Goal: Contribute content: Add original content to the website for others to see

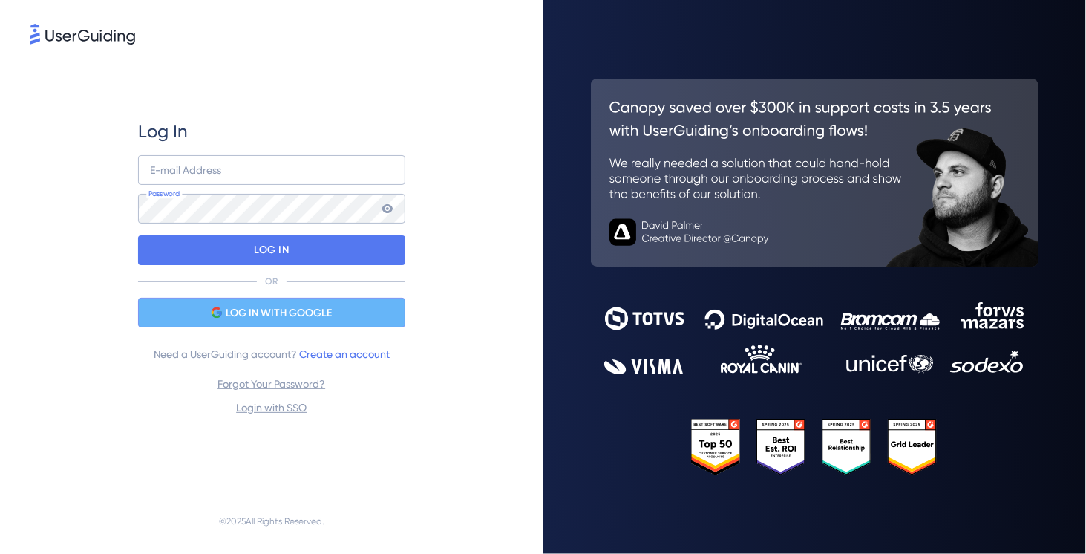
click at [266, 318] on span "LOG IN WITH GOOGLE" at bounding box center [279, 313] width 106 height 18
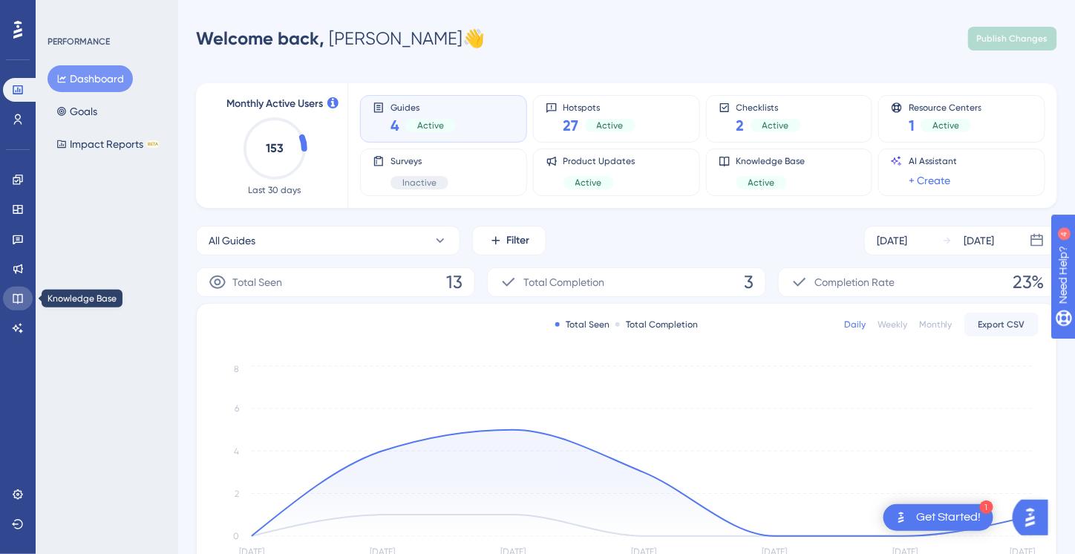
click at [18, 294] on icon at bounding box center [18, 298] width 12 height 12
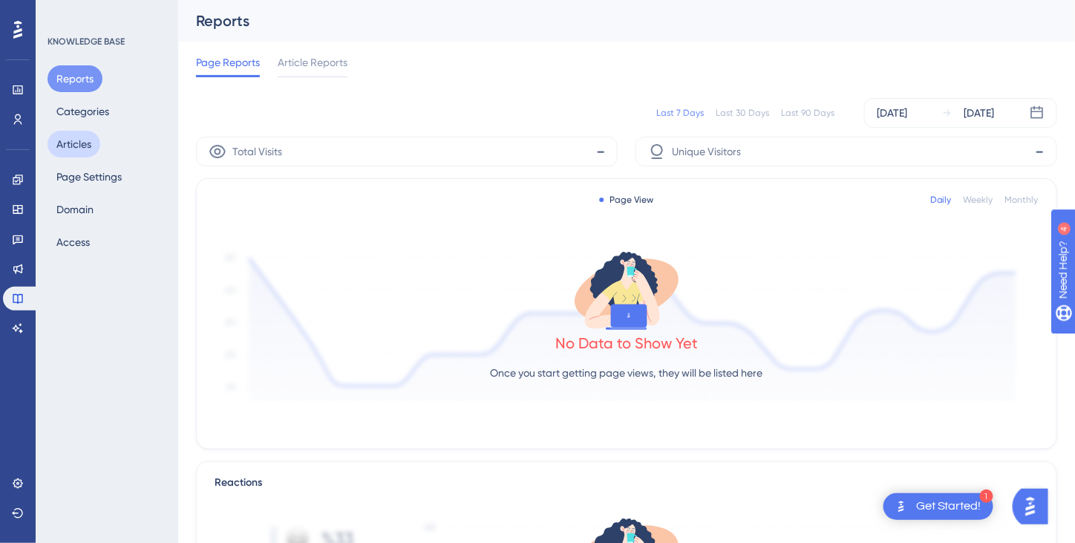
click at [73, 146] on button "Articles" at bounding box center [74, 144] width 53 height 27
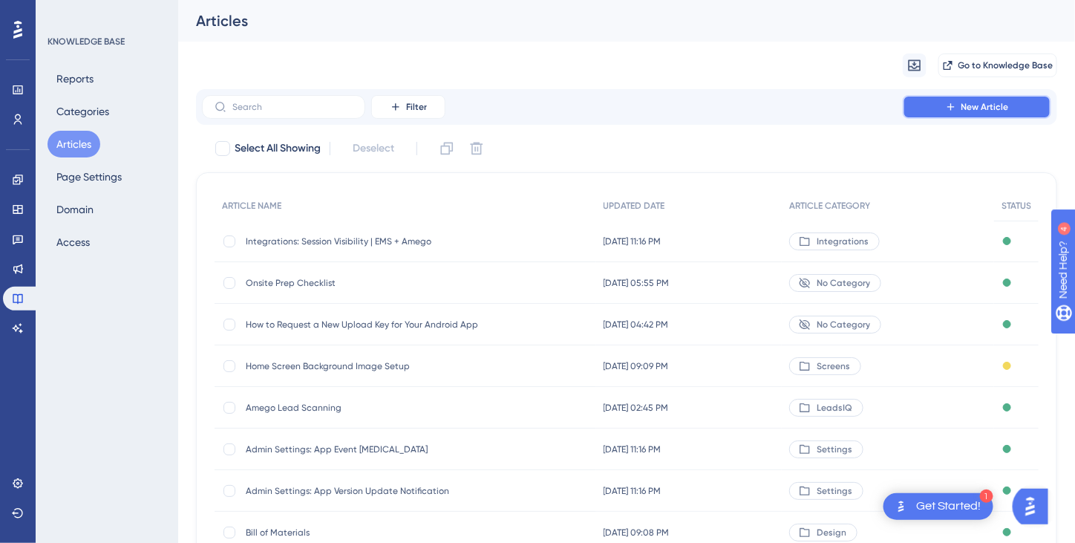
click at [969, 104] on span "New Article" at bounding box center [985, 107] width 48 height 12
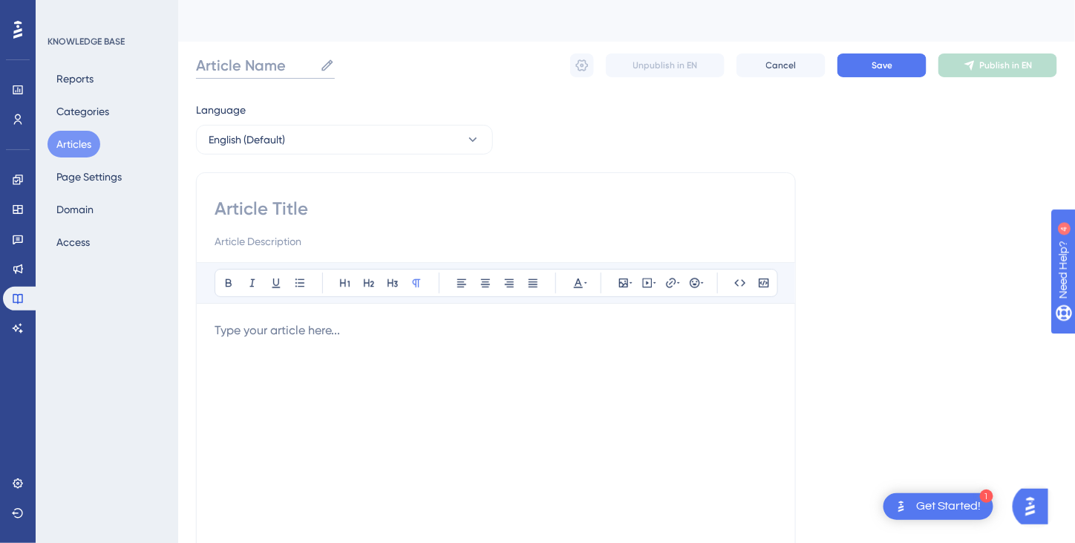
click at [242, 68] on input "Article Name" at bounding box center [255, 65] width 118 height 21
paste input "MOBILE APP SUPPORT PLAYBOOK"
type input "MOBILE APP SUPPORT PLAYBOOK"
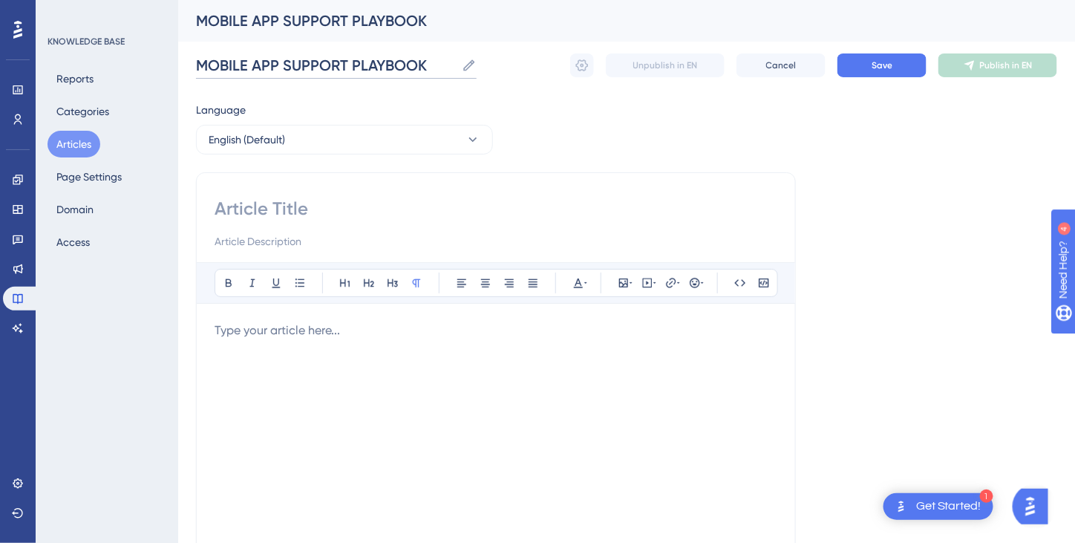
drag, startPoint x: 431, startPoint y: 62, endPoint x: 174, endPoint y: 65, distance: 257.6
click at [178, 65] on div "Performance Users Engagement Widgets Feedback Product Updates Knowledge Base AI…" at bounding box center [626, 389] width 897 height 779
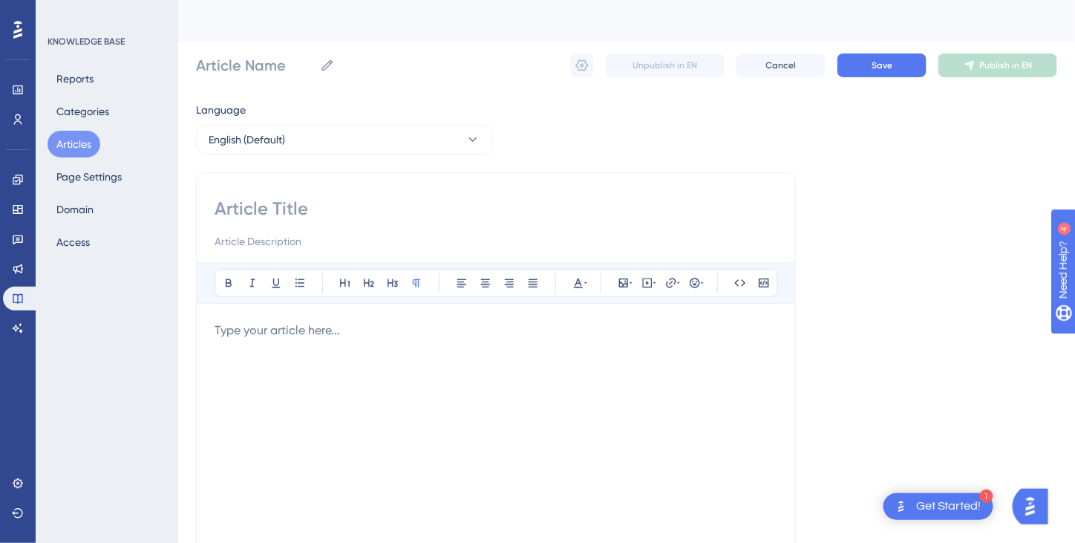
paste input "[URL][DOMAIN_NAME]"
type input "[URL][DOMAIN_NAME]"
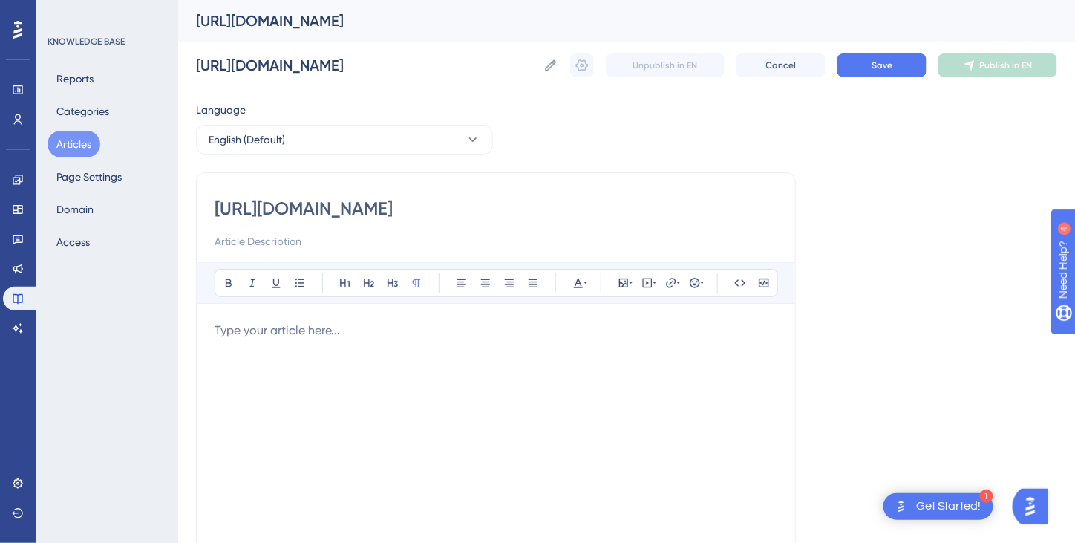
click at [742, 210] on input "[URL][DOMAIN_NAME]" at bounding box center [496, 209] width 563 height 24
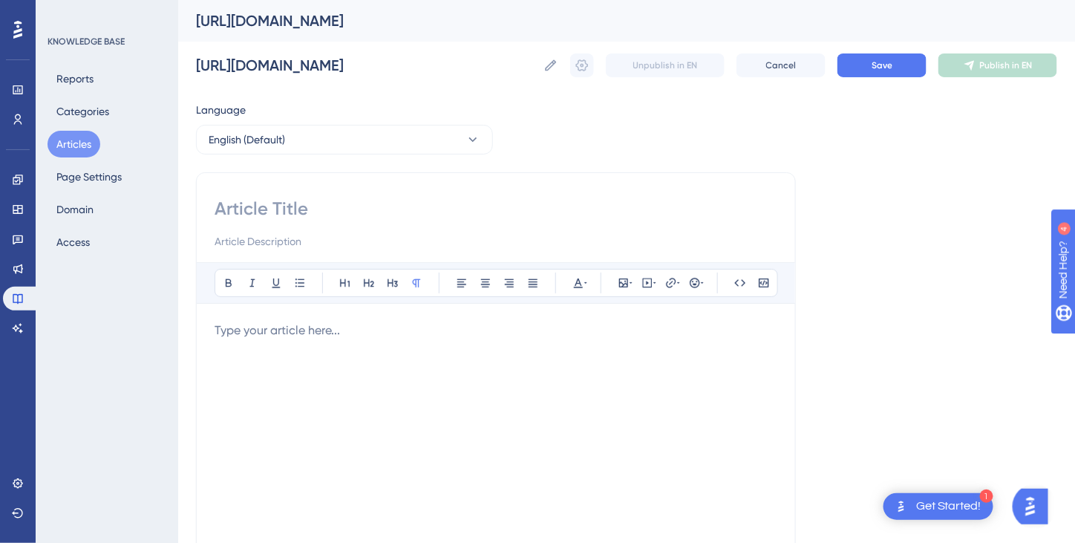
scroll to position [0, 0]
paste input "Mobile App Support Playbook"
type input "Mobile App Support Playbook"
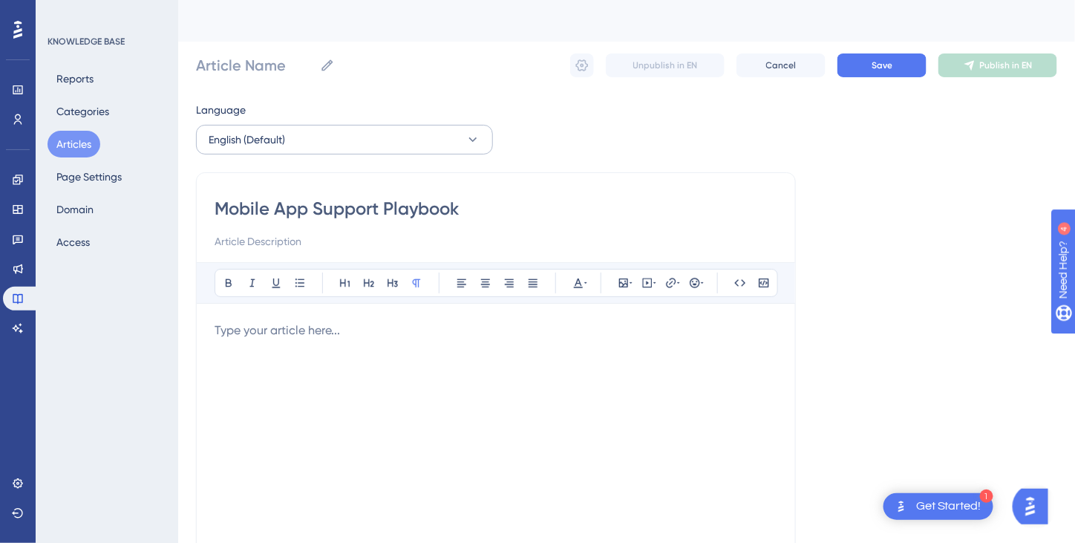
type input "Mobile App Support Playbook"
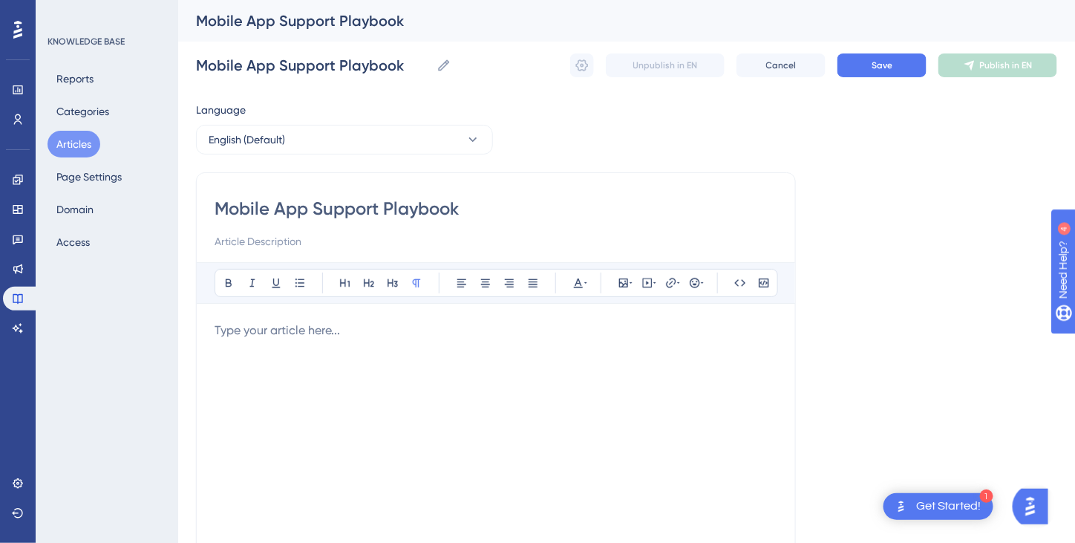
type input "Mobile App Support Playbook"
paste input "Step-by-step troubleshooting guide for the EventsGo mobile app, including downl…"
type input "Step-by-step troubleshooting guide for the EventsGo mobile app, including downl…"
click at [319, 336] on p at bounding box center [496, 330] width 563 height 18
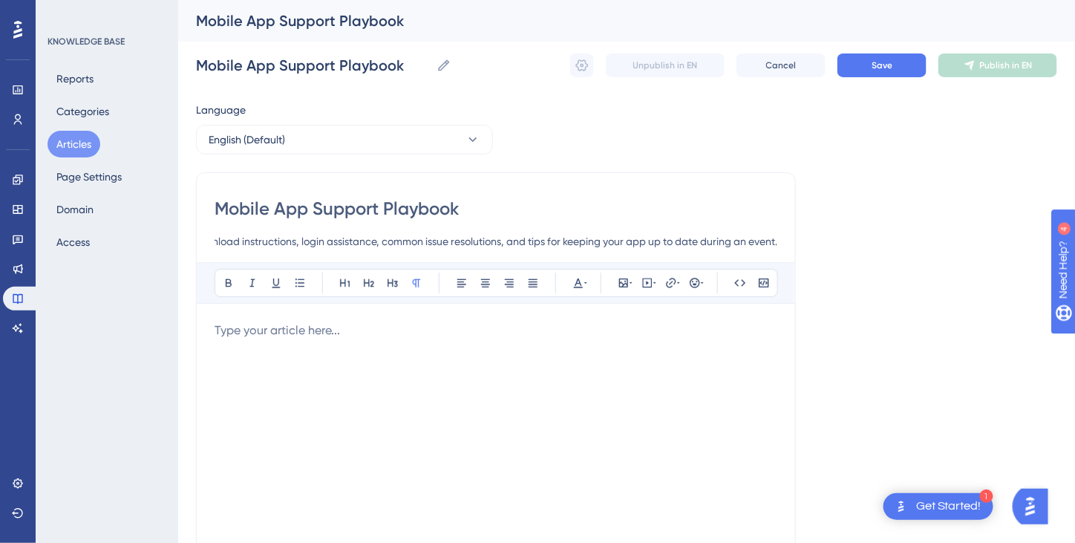
scroll to position [0, 0]
drag, startPoint x: 474, startPoint y: 208, endPoint x: 217, endPoint y: 211, distance: 256.1
click at [194, 215] on div "Performance Users Engagement Widgets Feedback Product Updates Knowledge Base AI…" at bounding box center [626, 389] width 897 height 779
paste input "Your EventsGo Mobile App Support Guide"
type input "Your EventsGo Mobile App Support Guide"
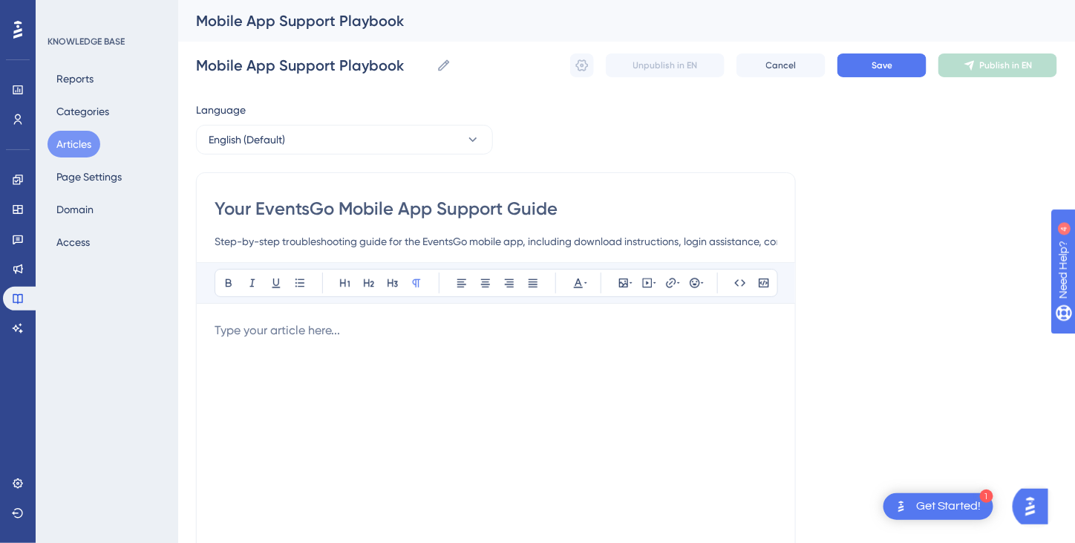
type input "Your EventsGo Mobile App Support Guide"
click at [212, 238] on div "Your EventsGo Mobile App Support Guide Step-by-step troubleshooting guide for t…" at bounding box center [496, 419] width 600 height 494
click at [215, 238] on input "Step-by-step troubleshooting guide for the EventsGo mobile app, including downl…" at bounding box center [496, 241] width 563 height 18
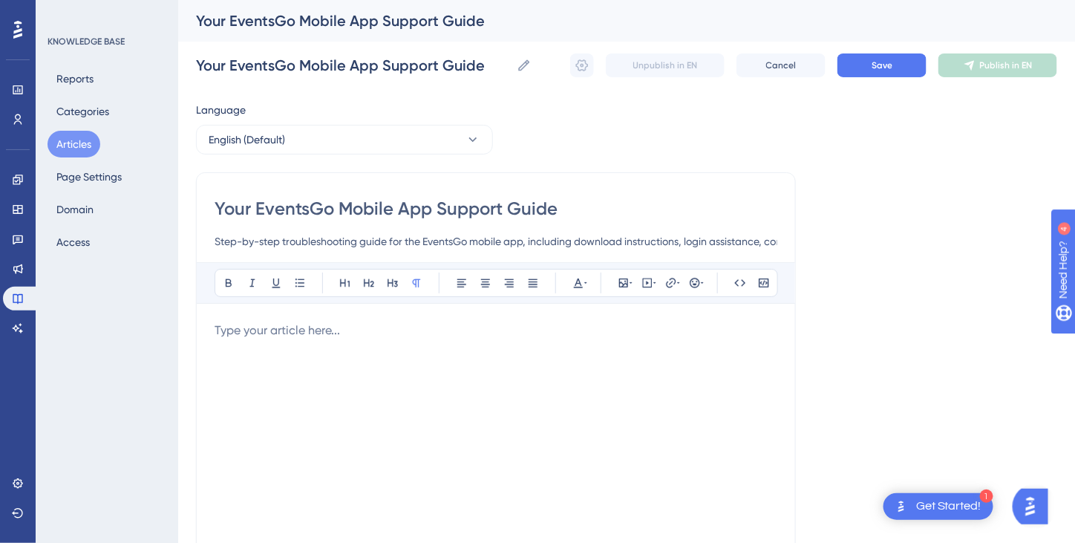
click at [215, 238] on input "Step-by-step troubleshooting guide for the EventsGo mobile app, including downl…" at bounding box center [496, 241] width 563 height 18
paste input "Everything you need to download, log in, and make the most of the EventsGo mobi…"
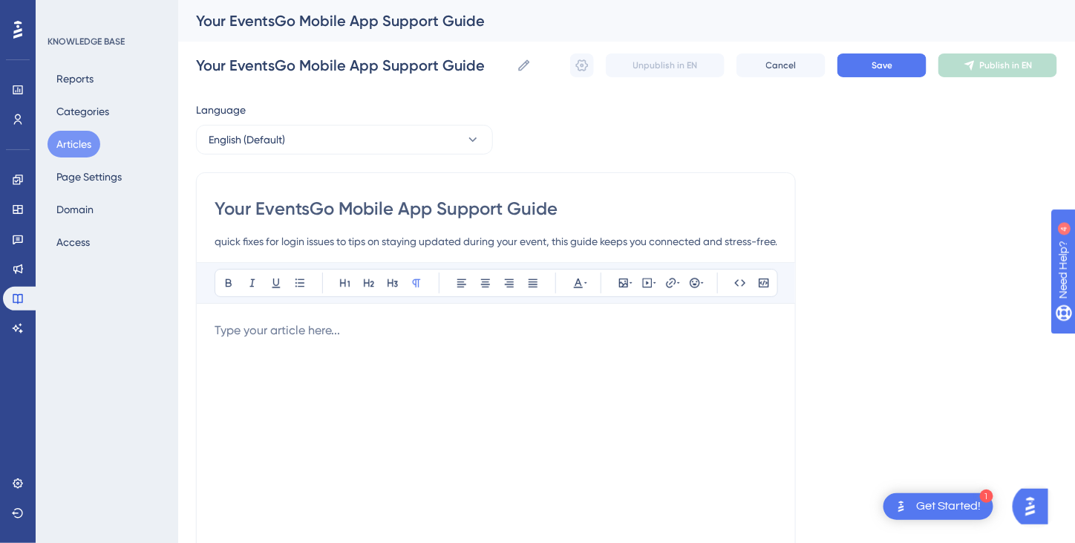
type input "Everything you need to download, log in, and make the most of the EventsGo mobi…"
click at [322, 330] on p at bounding box center [496, 330] width 563 height 18
click at [257, 207] on input "Your EventsGo Mobile App Support Guide" at bounding box center [496, 209] width 563 height 24
drag, startPoint x: 260, startPoint y: 332, endPoint x: 247, endPoint y: 333, distance: 12.6
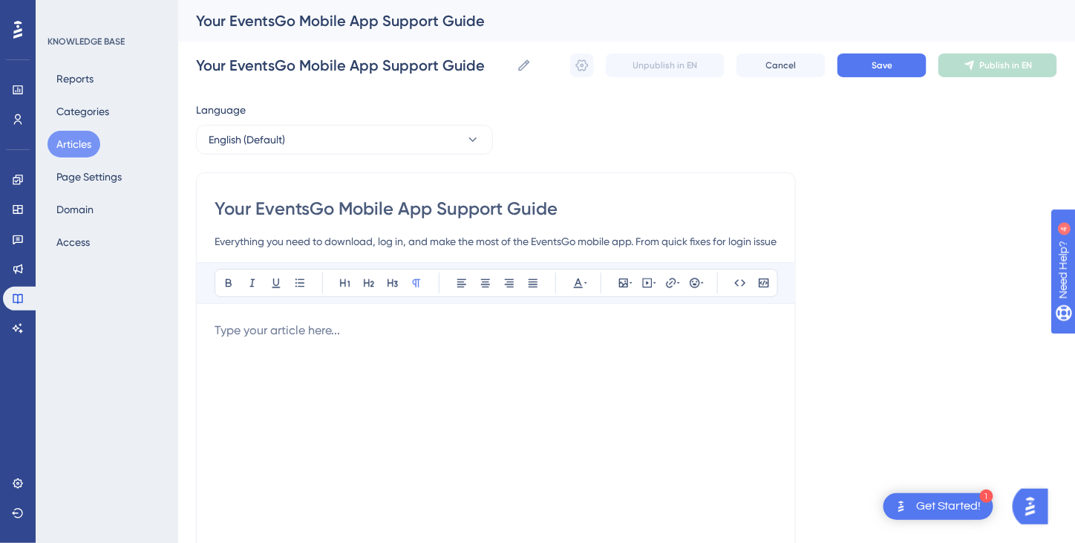
click at [247, 333] on p at bounding box center [496, 330] width 563 height 18
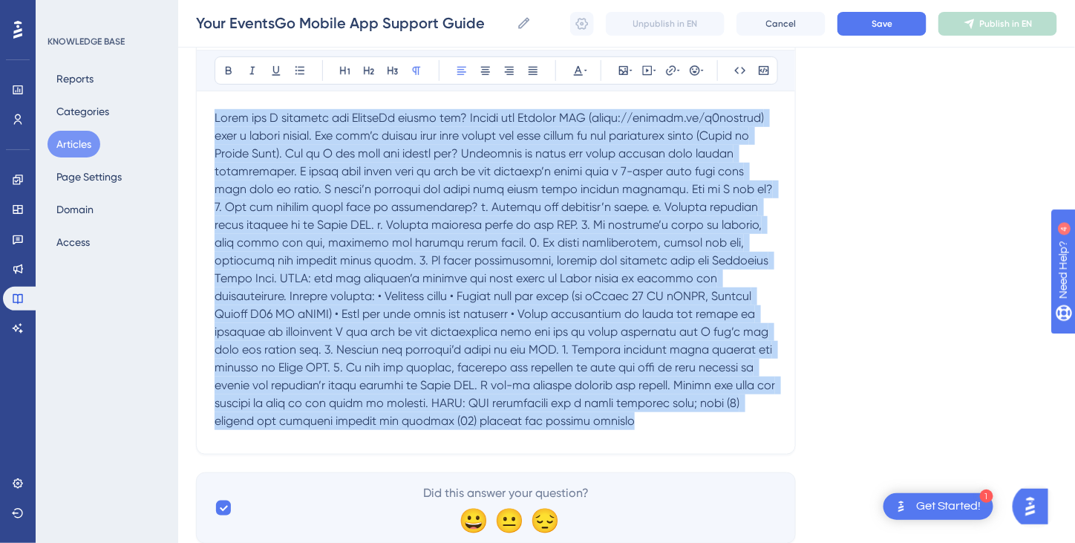
scroll to position [252, 0]
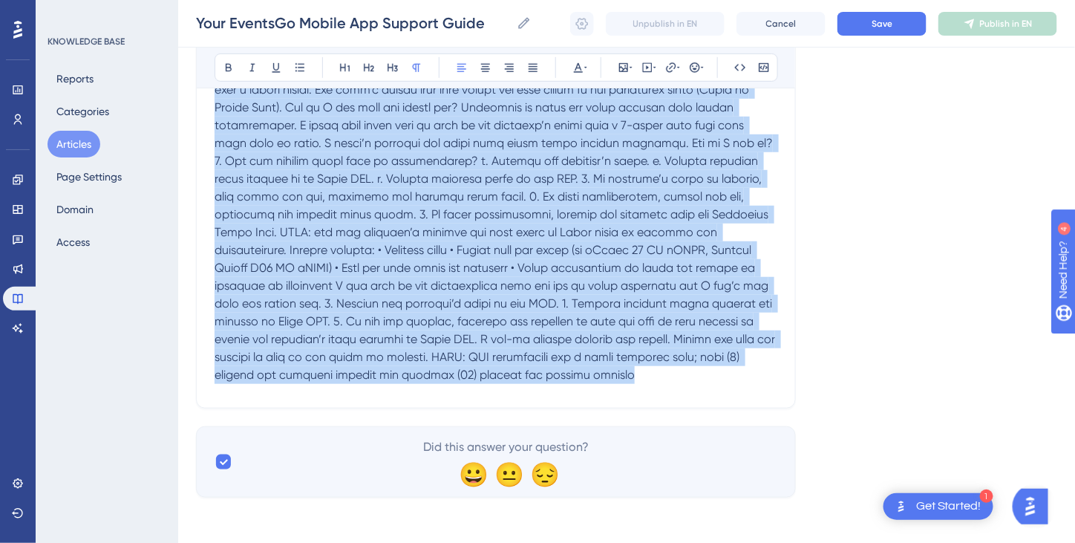
drag, startPoint x: 215, startPoint y: 235, endPoint x: 586, endPoint y: 395, distance: 404.3
click at [586, 395] on div "Your EventsGo Mobile App Support Guide Everything you need to download, log in,…" at bounding box center [496, 161] width 600 height 494
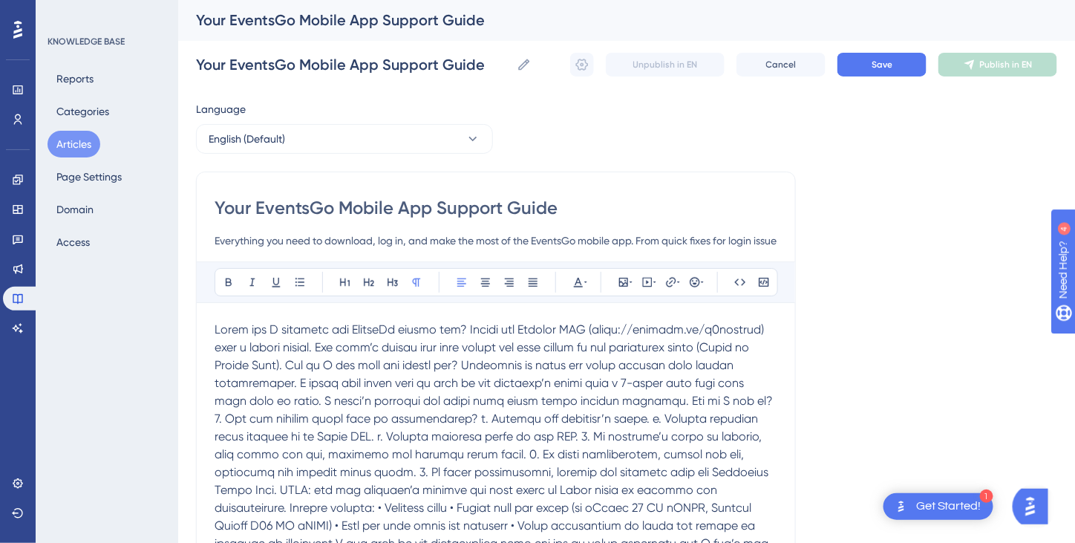
scroll to position [0, 0]
drag, startPoint x: 214, startPoint y: 329, endPoint x: 618, endPoint y: 485, distance: 433.5
click at [628, 490] on div "Your EventsGo Mobile App Support Guide Everything you need to download, log in,…" at bounding box center [496, 419] width 600 height 494
click at [386, 405] on span at bounding box center [496, 481] width 563 height 317
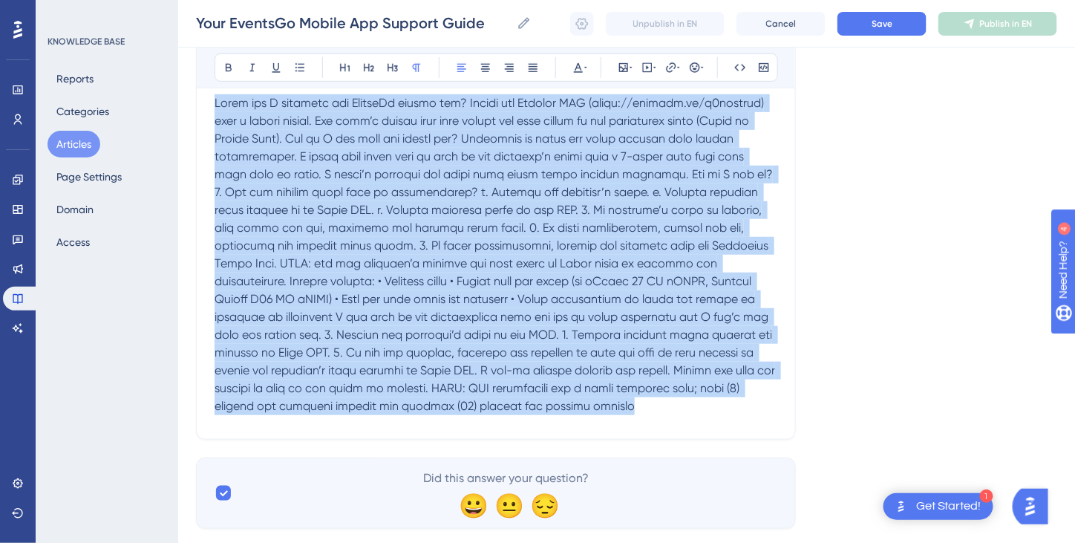
scroll to position [252, 0]
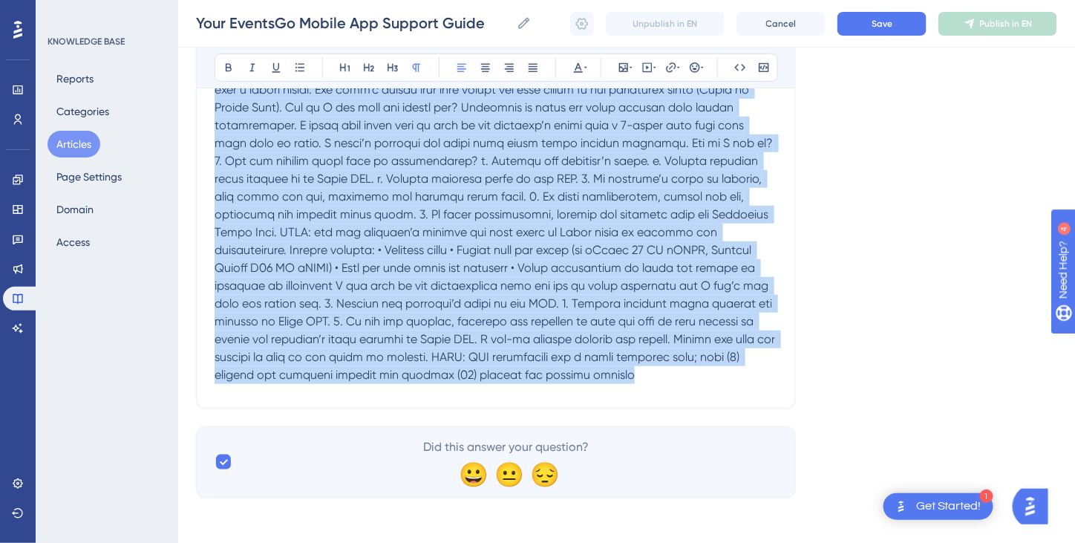
drag, startPoint x: 214, startPoint y: 326, endPoint x: 675, endPoint y: 416, distance: 469.8
click at [675, 416] on div "Language English (Default) Your EventsGo Mobile App Support Guide Everything yo…" at bounding box center [626, 170] width 861 height 655
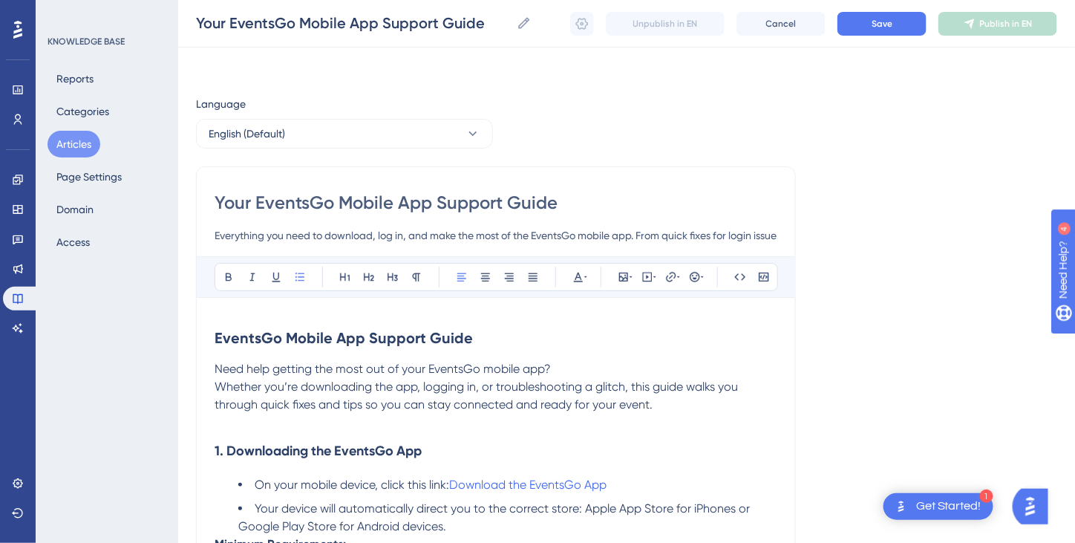
scroll to position [1103, 0]
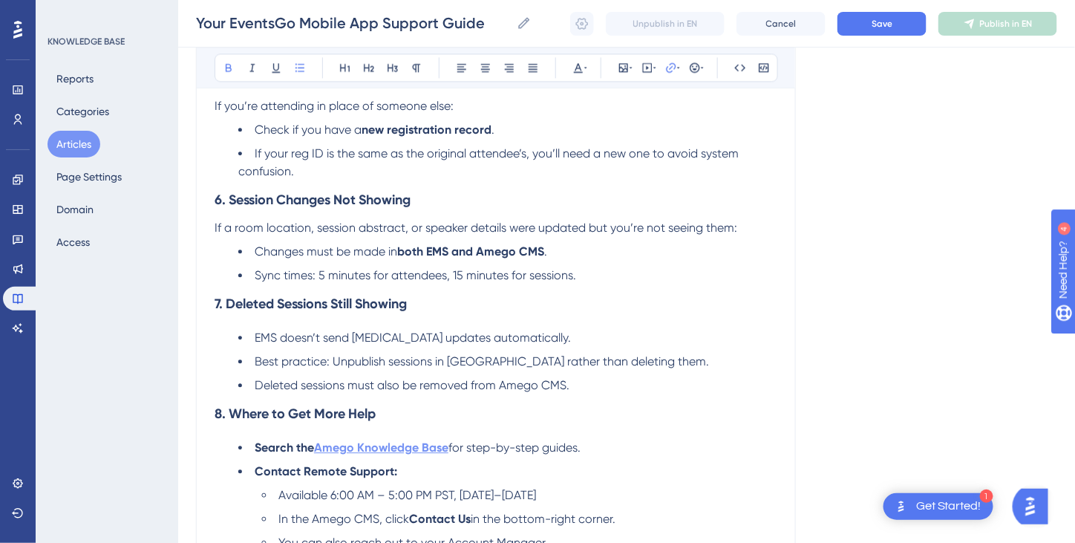
click at [398, 448] on strong "Amego Knowledge Base" at bounding box center [381, 447] width 134 height 14
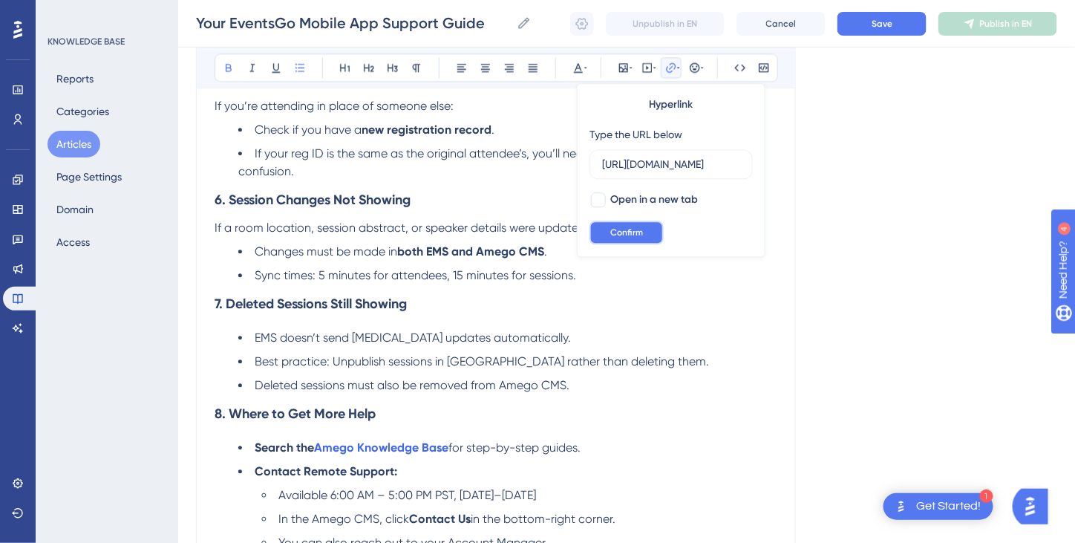
click at [630, 227] on span "Confirm" at bounding box center [626, 232] width 33 height 12
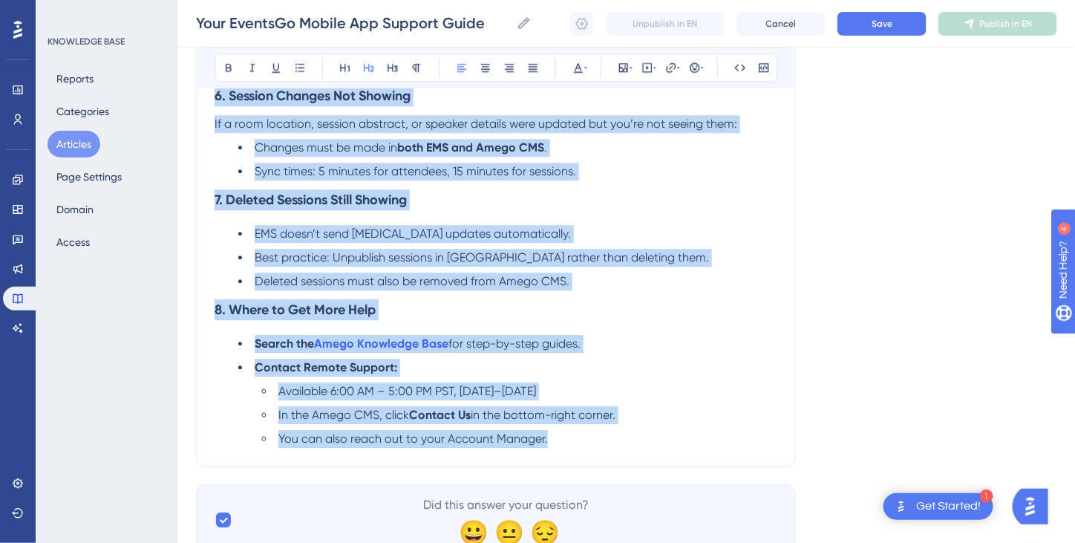
scroll to position [1265, 0]
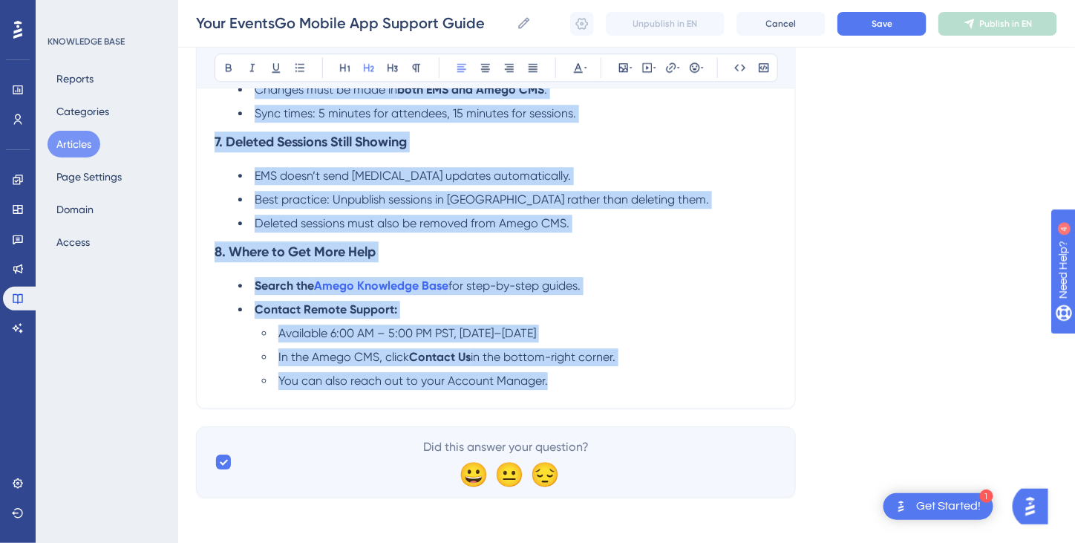
drag, startPoint x: 215, startPoint y: 183, endPoint x: 601, endPoint y: 379, distance: 432.9
copy div "LoremiPs Dolors Ame Consect Adipi Elit sedd eiusmod tem inci utl et dolo Magnaa…"
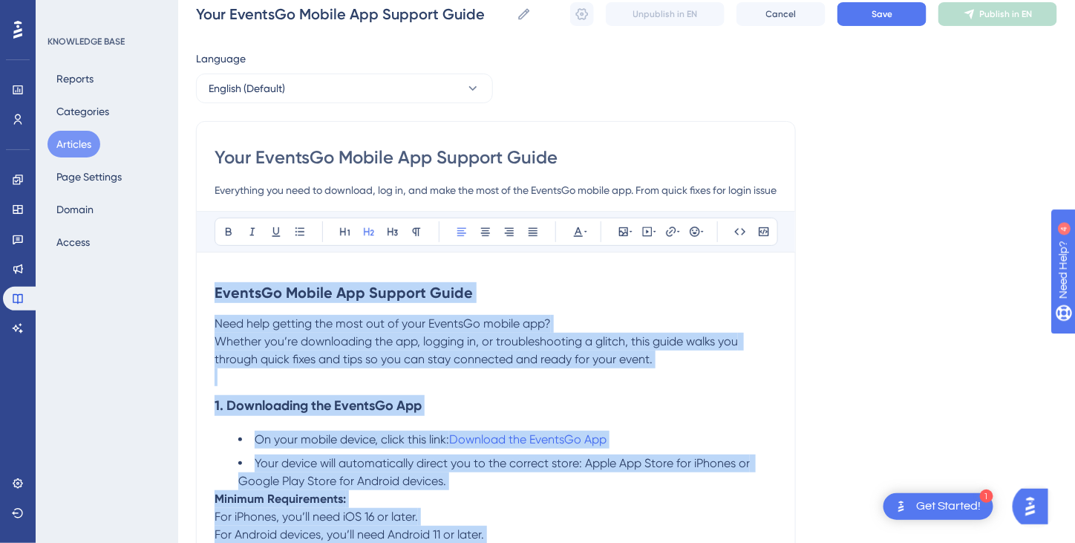
scroll to position [0, 0]
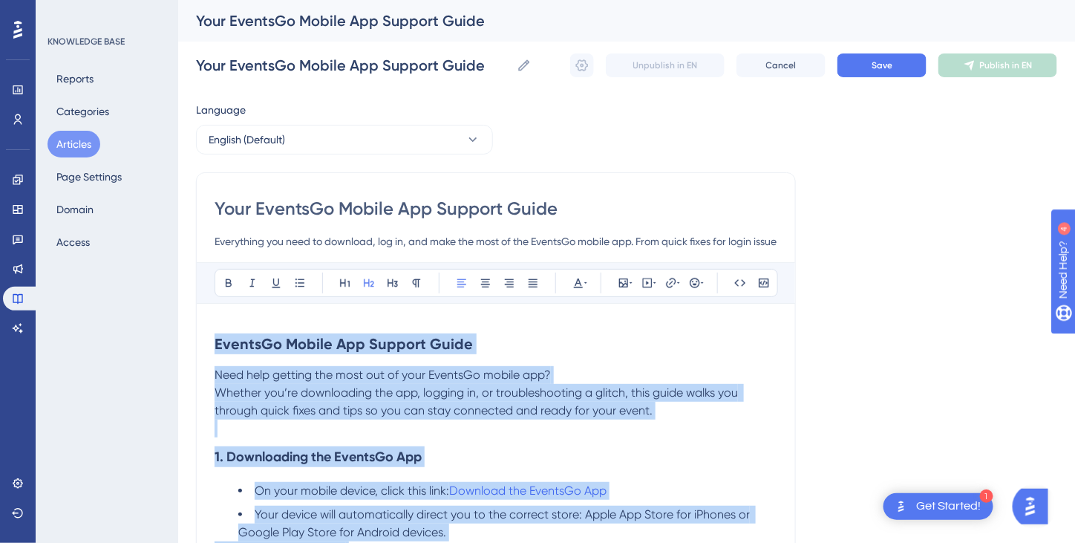
click at [448, 369] on span "Need help getting the most out of your EventsGo mobile app?" at bounding box center [383, 374] width 336 height 14
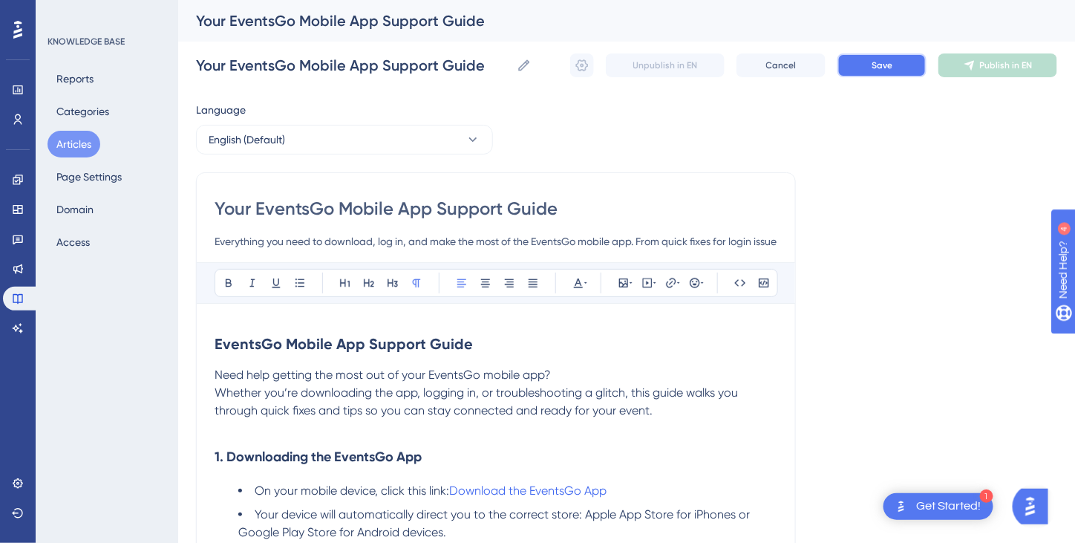
click at [870, 65] on button "Save" at bounding box center [881, 65] width 89 height 24
